Goal: Check status

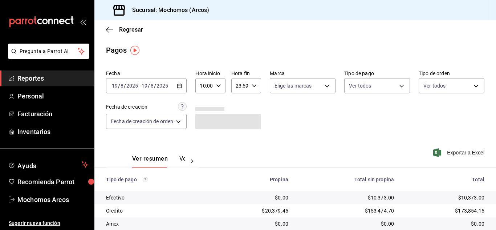
click at [182, 85] on \(Stroke\) "button" at bounding box center [180, 85] width 4 height 0
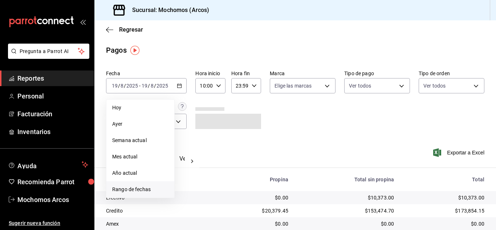
click at [137, 195] on li "Rango de fechas" at bounding box center [140, 189] width 68 height 16
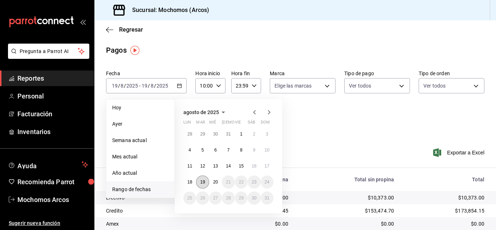
click at [203, 182] on abbr "19" at bounding box center [202, 181] width 5 height 5
click at [216, 180] on abbr "20" at bounding box center [215, 181] width 5 height 5
type input "00:00"
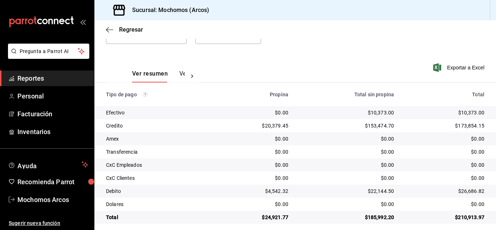
scroll to position [91, 0]
